Goal: Navigation & Orientation: Understand site structure

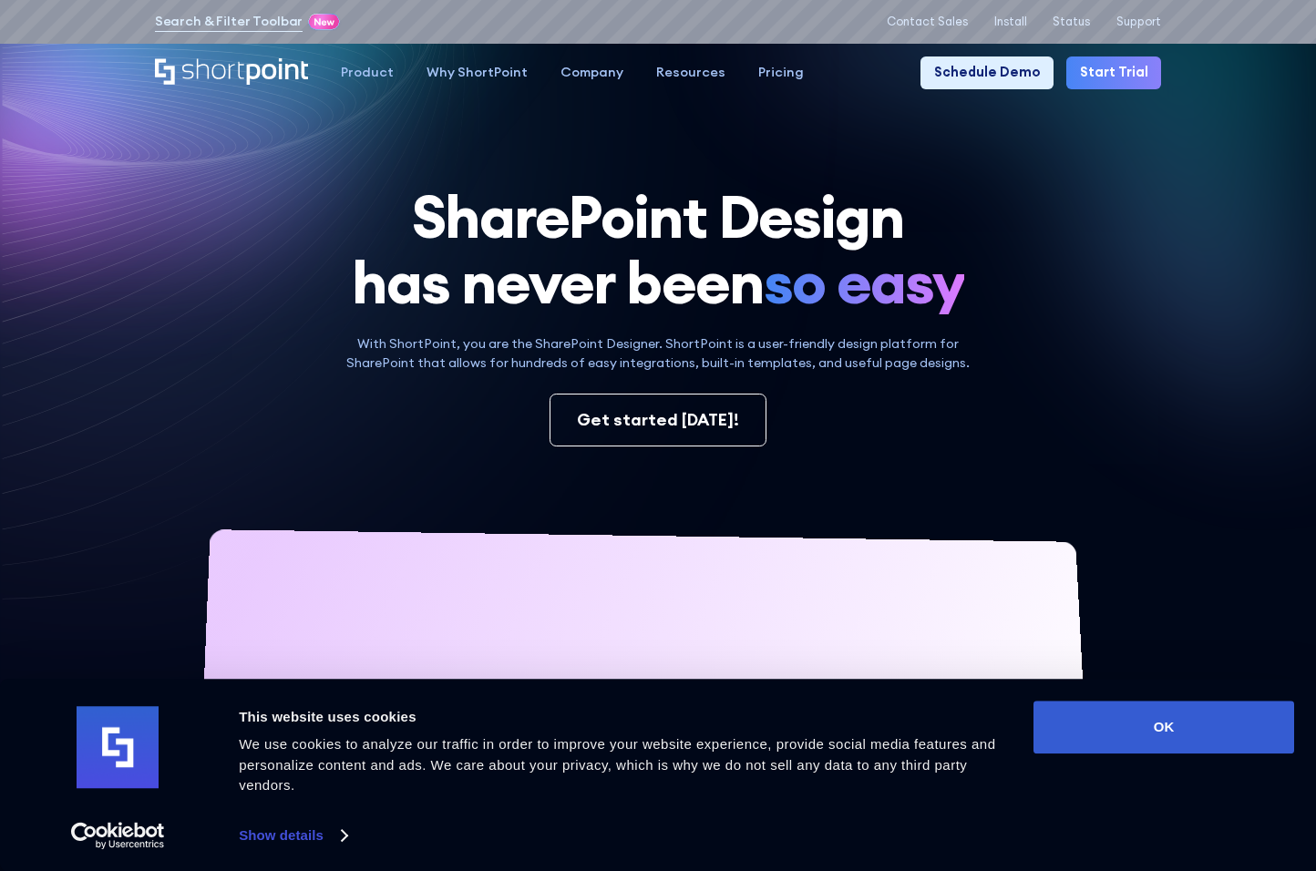
click at [1164, 727] on button "OK" at bounding box center [1163, 727] width 261 height 53
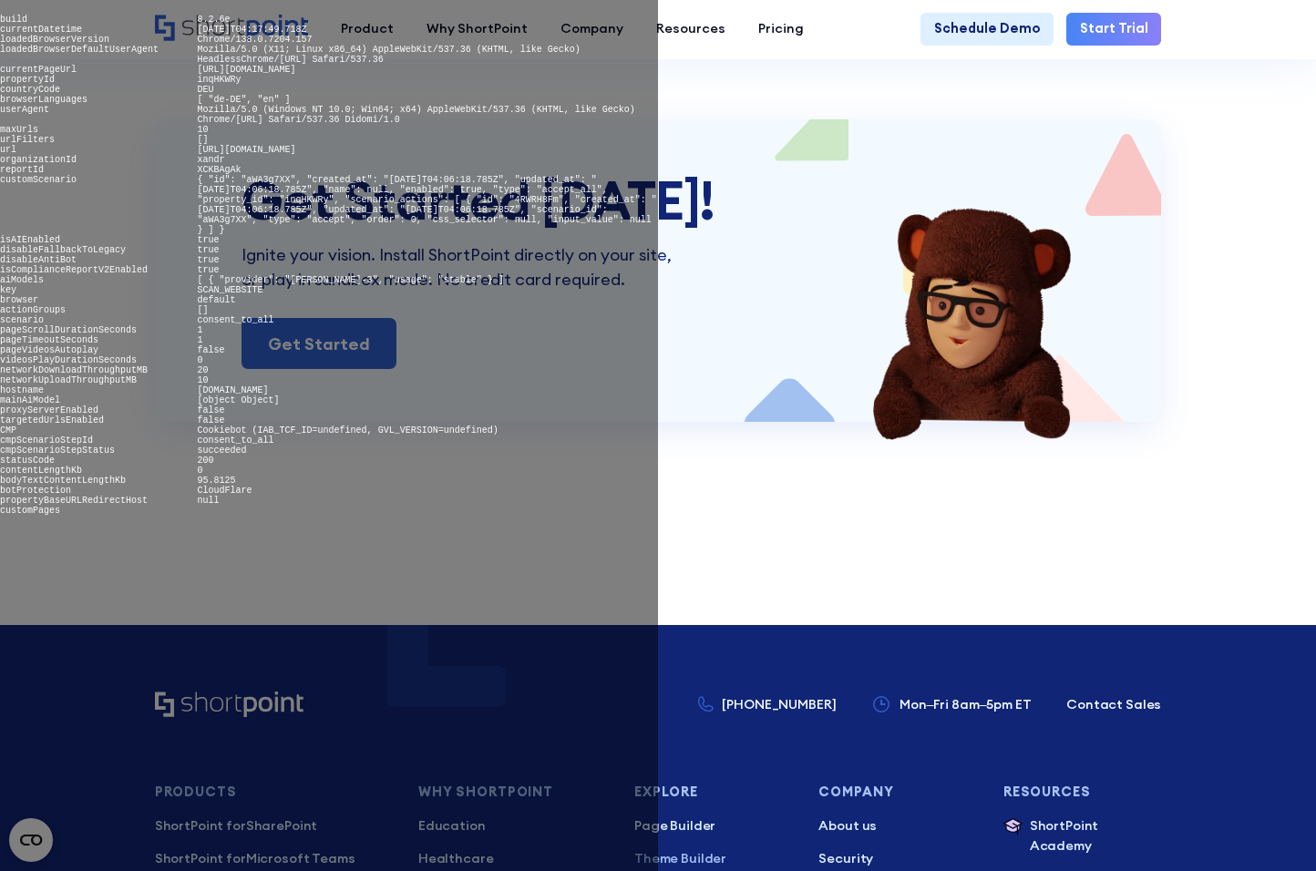
scroll to position [8363, 0]
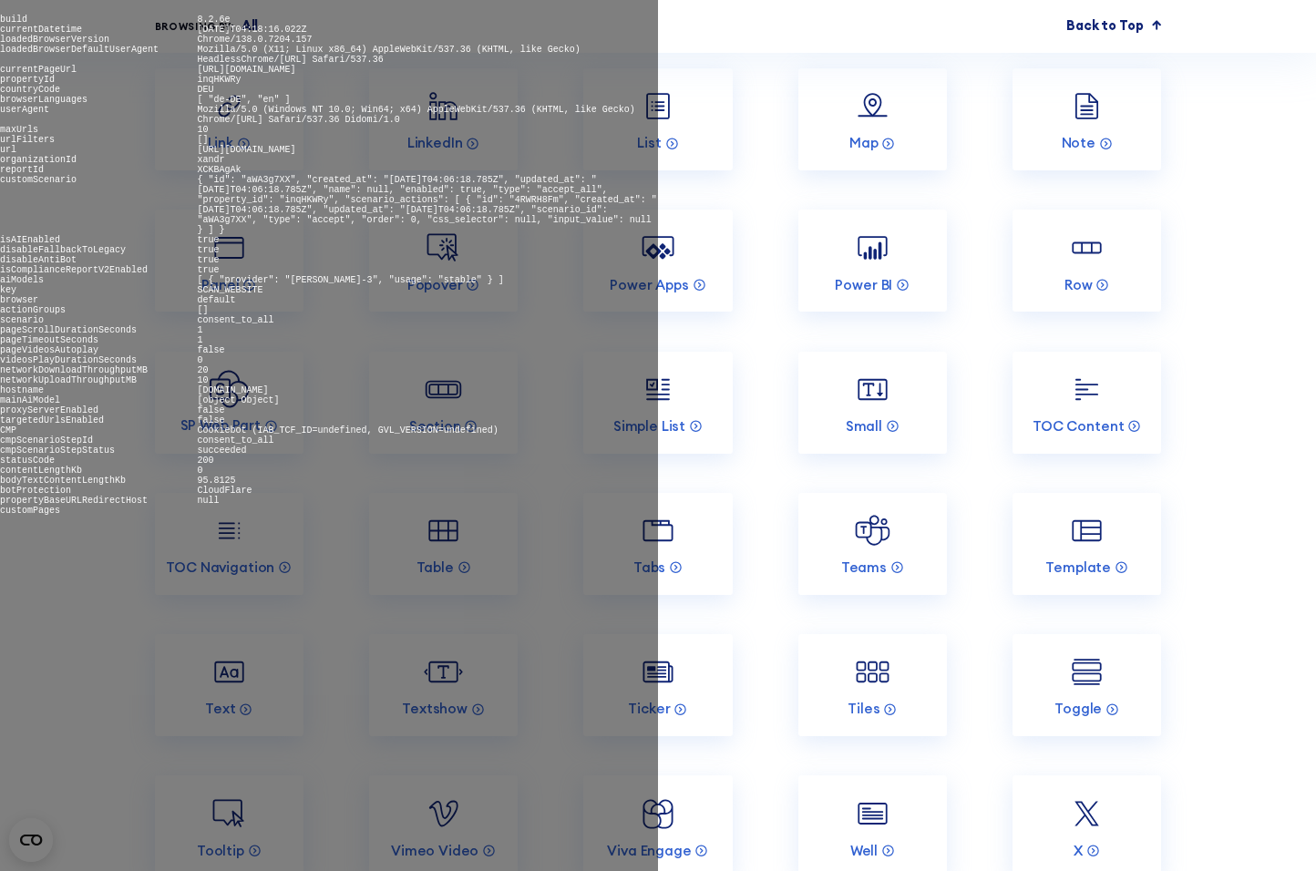
scroll to position [6461, 0]
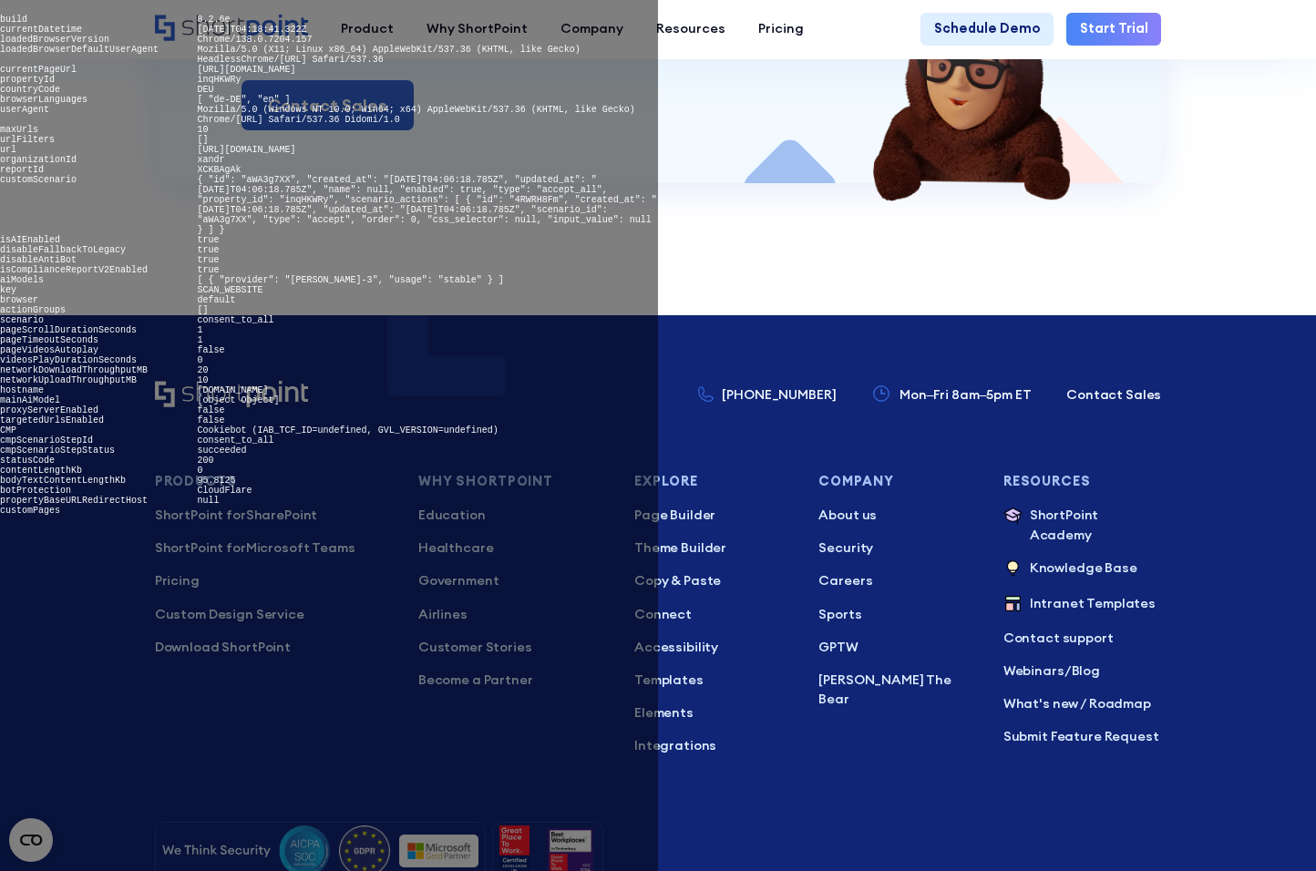
scroll to position [9376, 0]
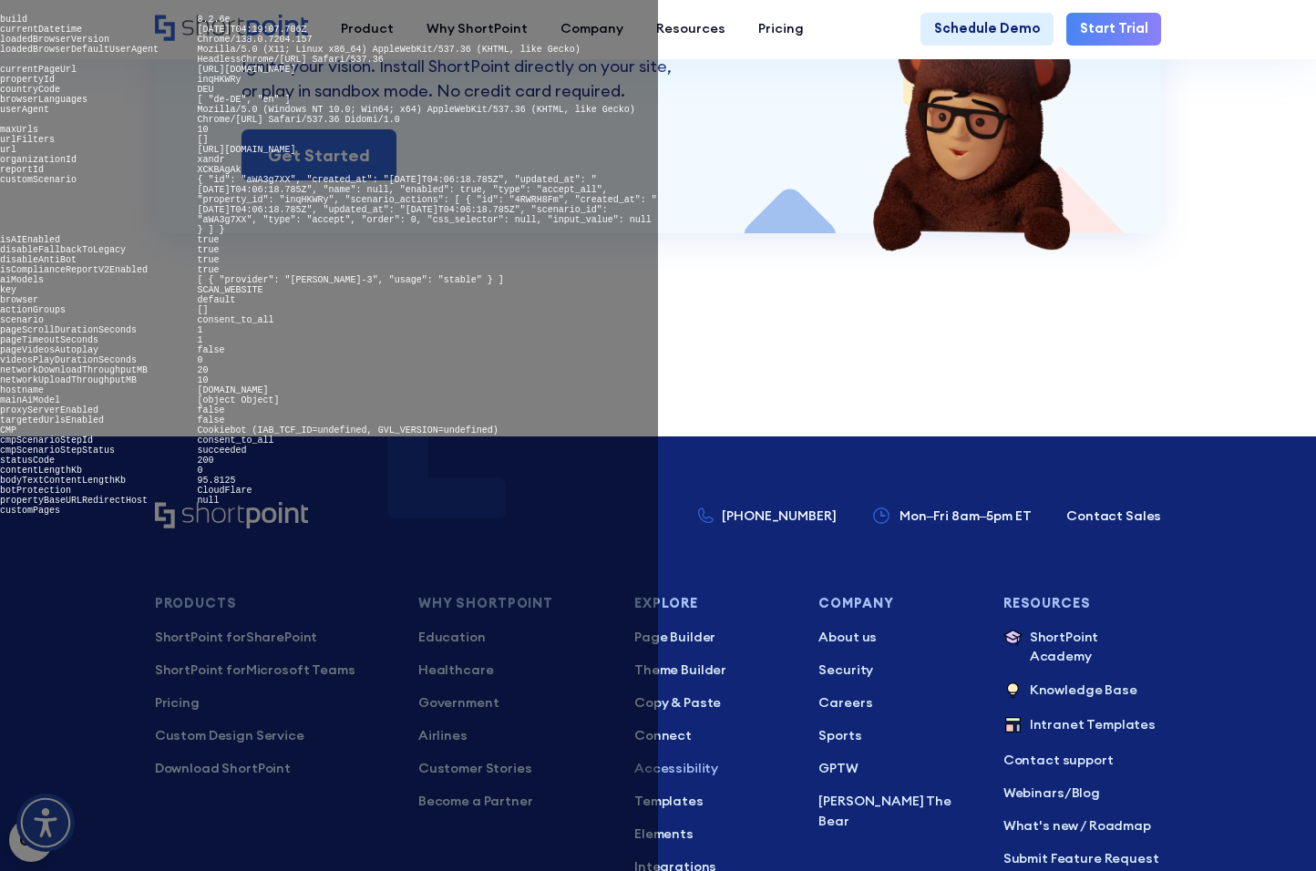
scroll to position [11491, 0]
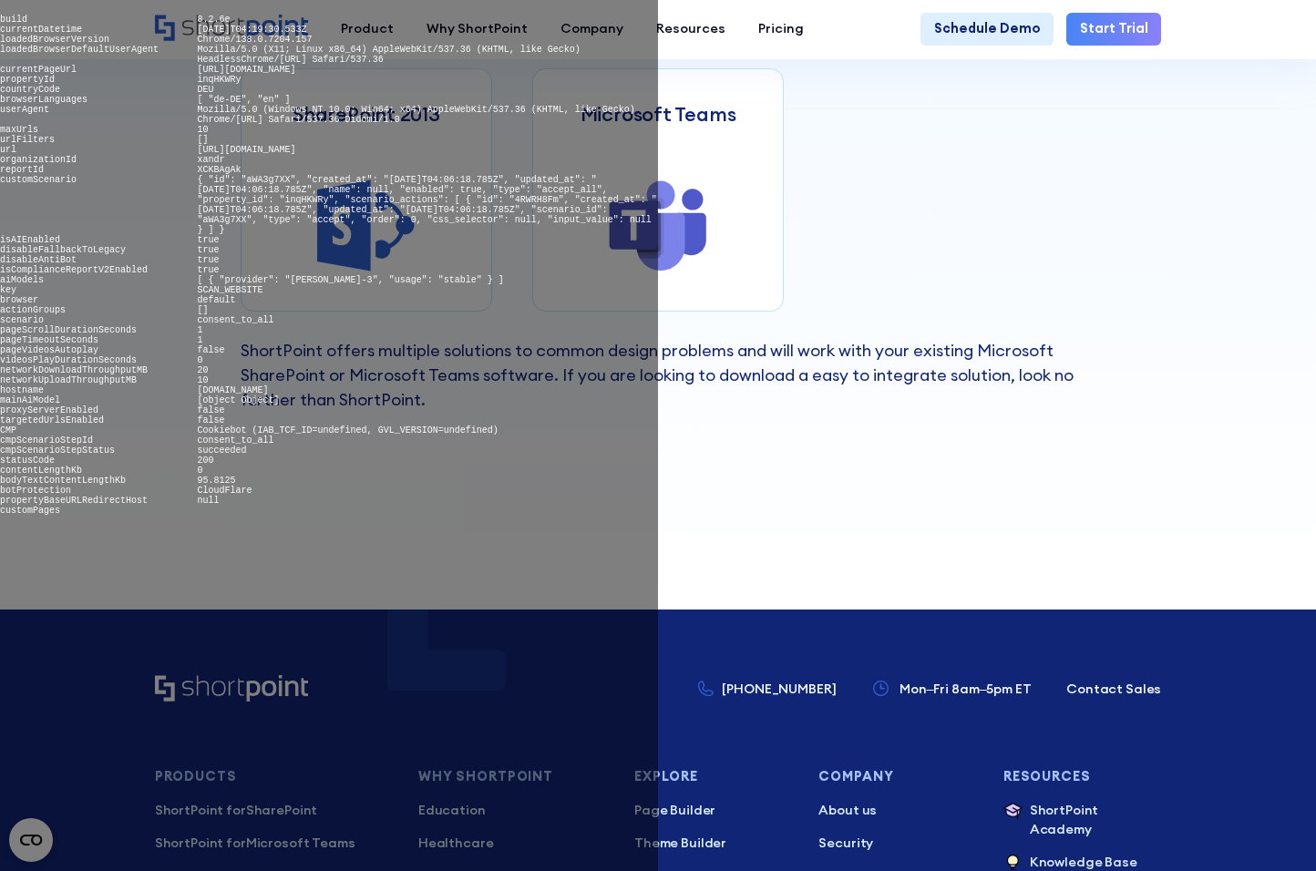
scroll to position [1551, 0]
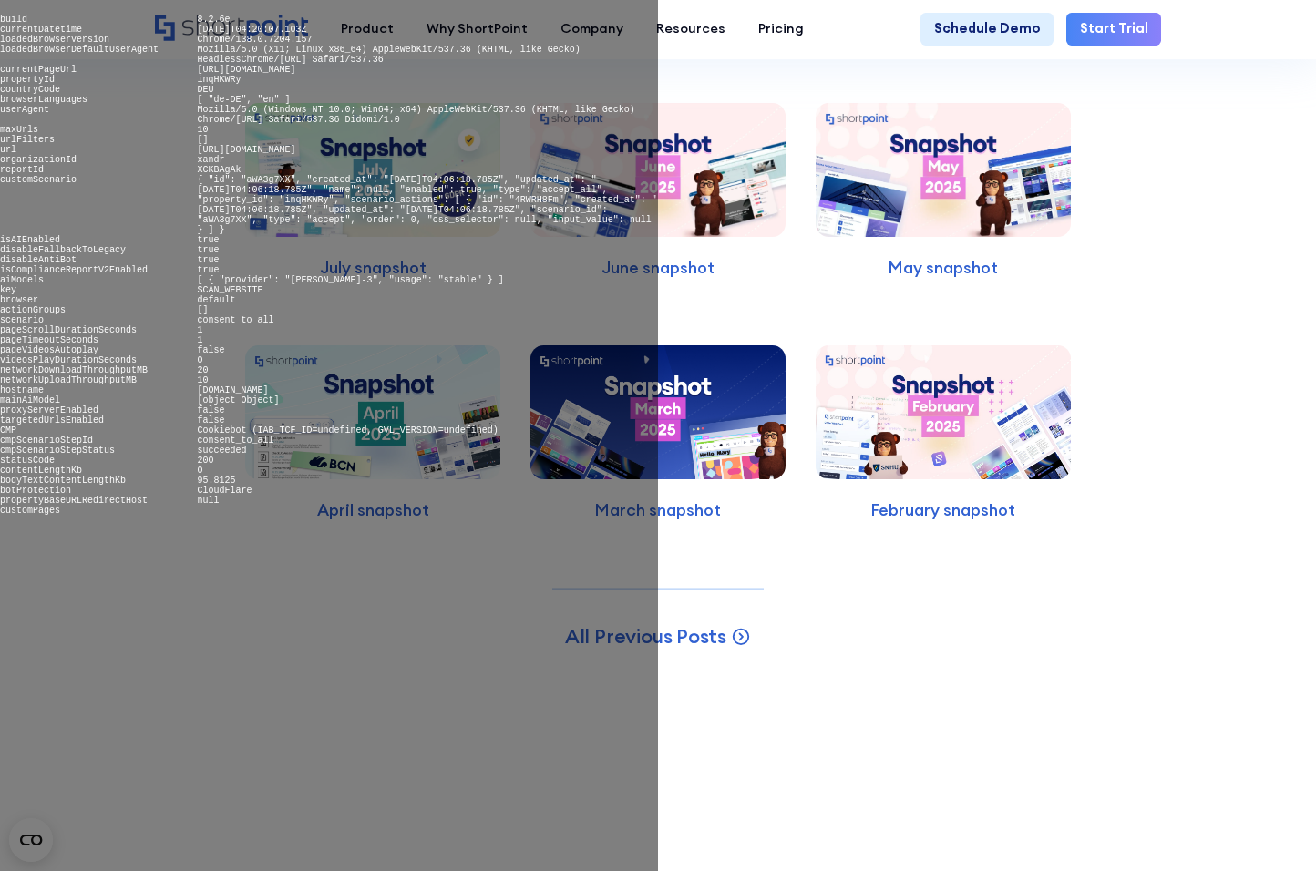
scroll to position [10543, 0]
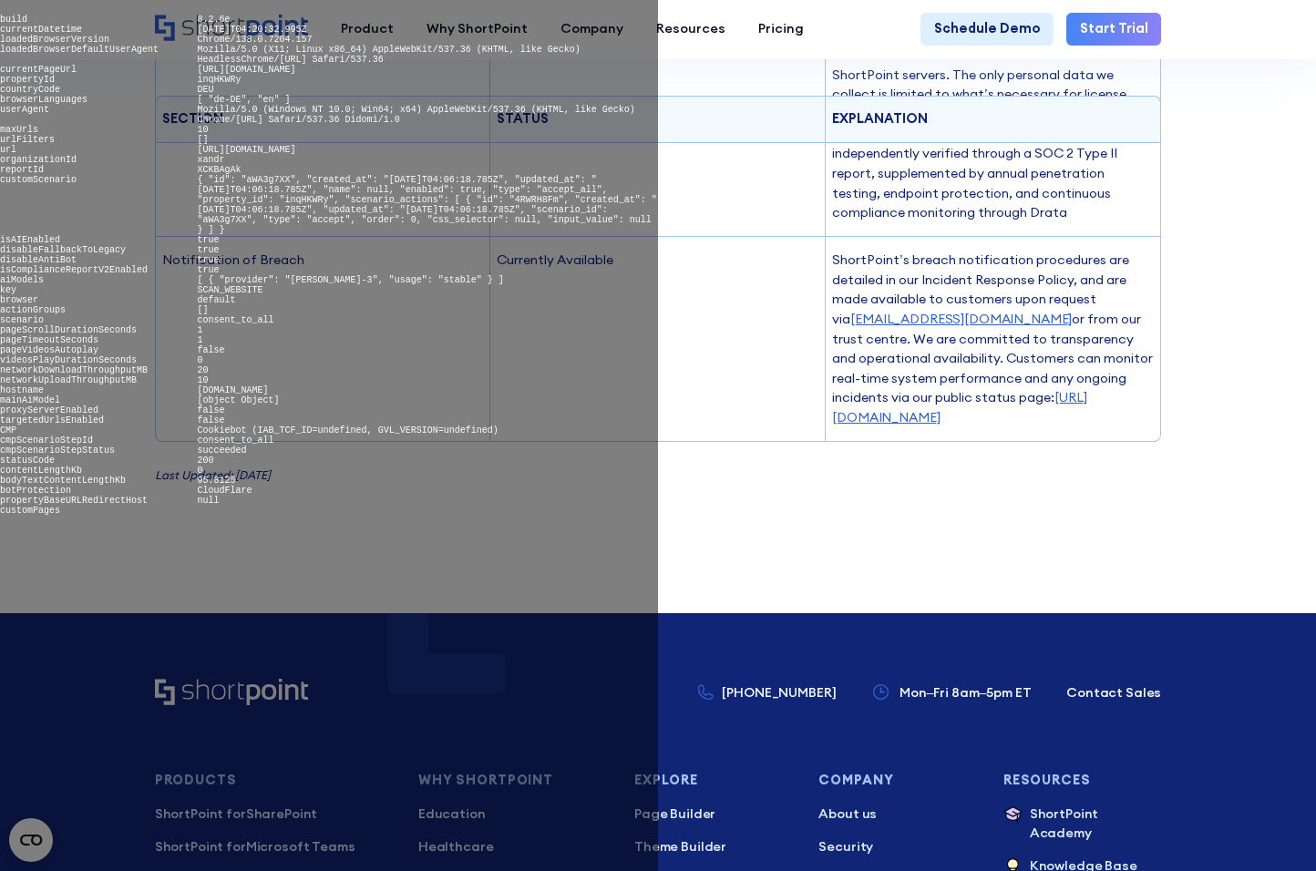
scroll to position [2082, 0]
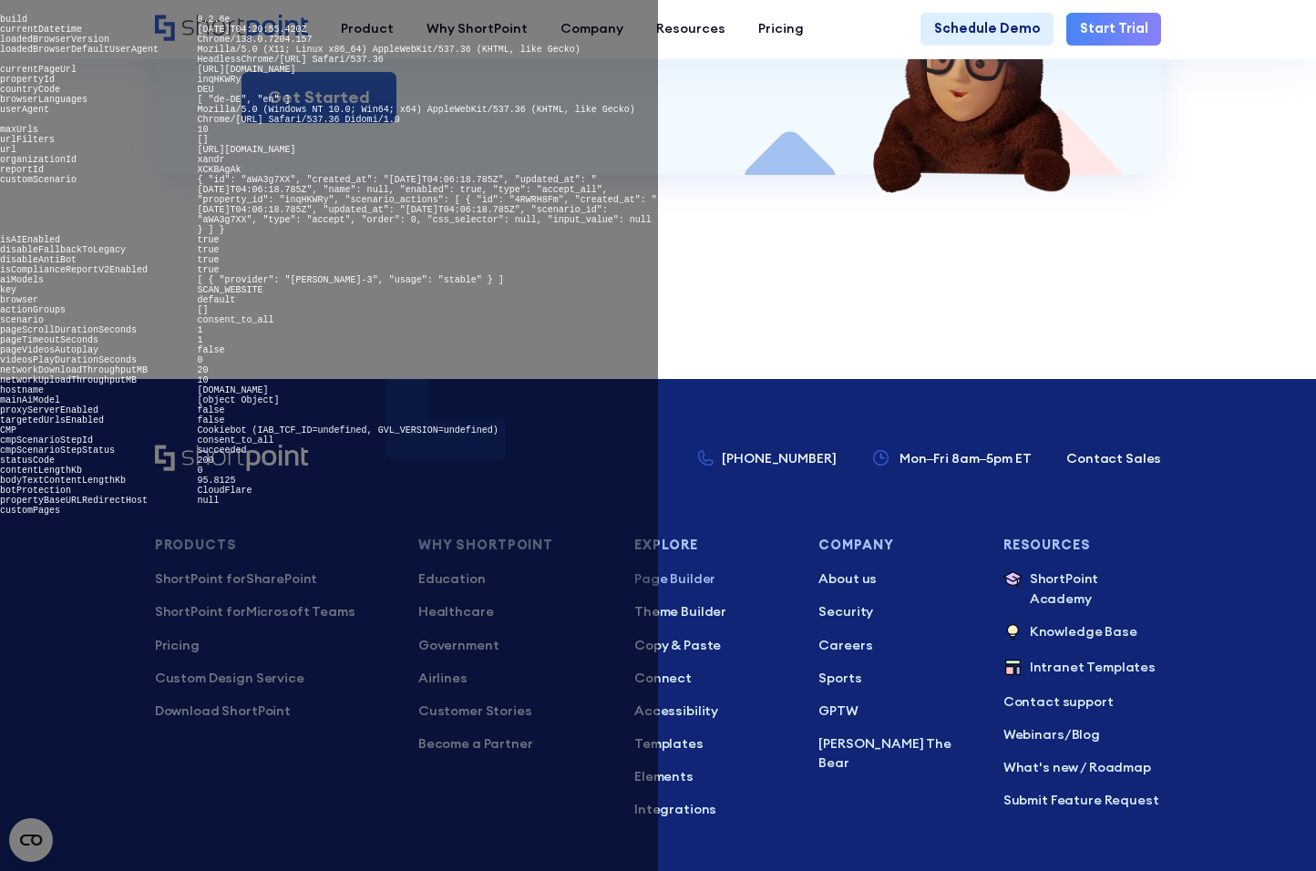
scroll to position [8938, 0]
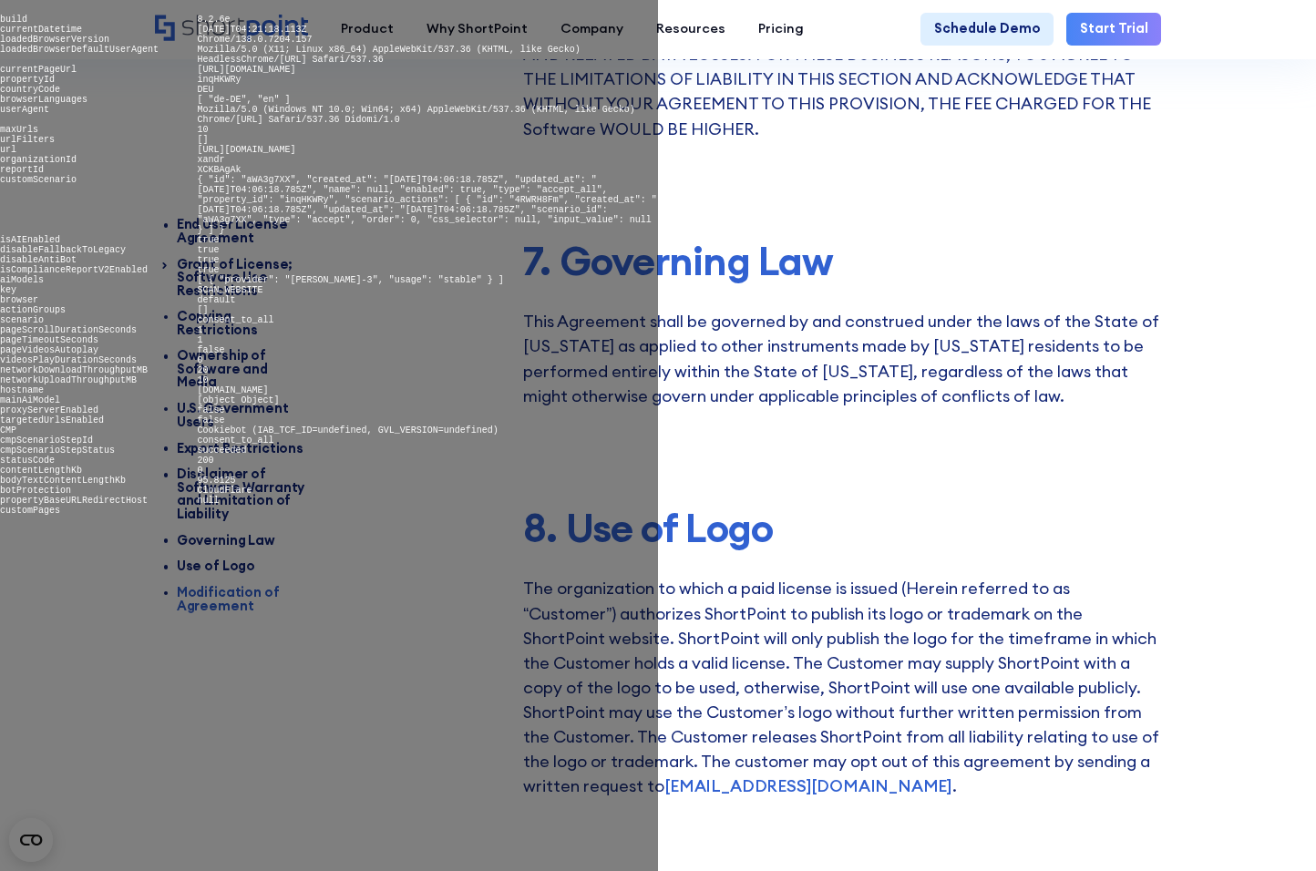
scroll to position [8705, 0]
